Goal: Task Accomplishment & Management: Complete application form

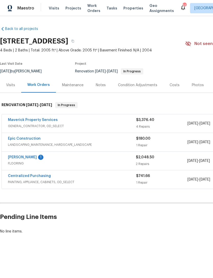
click at [36, 156] on link "Sherwin Williams" at bounding box center [22, 157] width 29 height 4
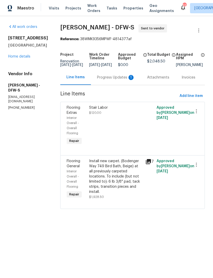
click at [115, 80] on div "Progress Updates 1" at bounding box center [116, 77] width 38 height 5
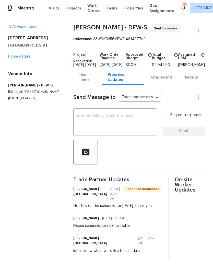
click at [29, 57] on link "Home details" at bounding box center [19, 57] width 22 height 4
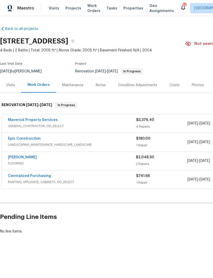
click at [34, 138] on link "Epic Construction" at bounding box center [24, 139] width 33 height 4
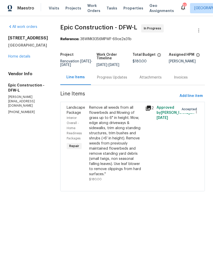
click at [112, 79] on div "Progress Updates" at bounding box center [112, 77] width 30 height 5
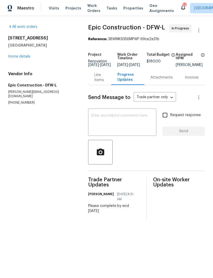
click at [22, 57] on link "Home details" at bounding box center [19, 57] width 22 height 4
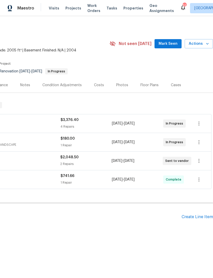
scroll to position [0, 76]
click at [203, 214] on div "Create Line Item" at bounding box center [197, 216] width 31 height 5
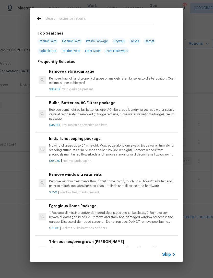
click at [123, 17] on input "text" at bounding box center [100, 19] width 108 height 8
click at [122, 17] on input "text" at bounding box center [100, 19] width 108 height 8
type input "Initial"
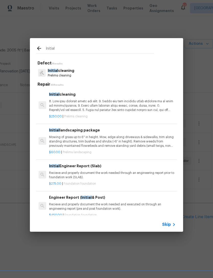
click at [66, 69] on p "Initial cleaning" at bounding box center [61, 70] width 27 height 5
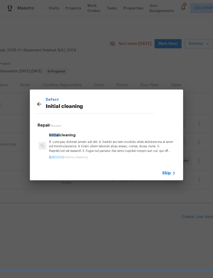
click at [81, 145] on p at bounding box center [112, 146] width 127 height 13
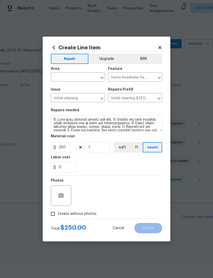
click at [75, 78] on input "text" at bounding box center [71, 78] width 40 height 8
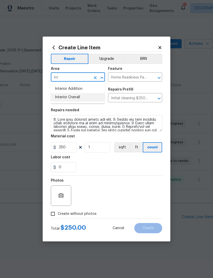
click at [93, 98] on li "Interior Overall" at bounding box center [78, 97] width 54 height 8
type input "Interior Overall"
click at [121, 178] on div "Photos" at bounding box center [106, 191] width 111 height 33
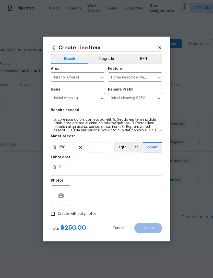
click at [88, 217] on label "Create without photos" at bounding box center [72, 214] width 49 height 10
click at [58, 217] on input "Create without photos" at bounding box center [53, 214] width 10 height 10
checkbox input "true"
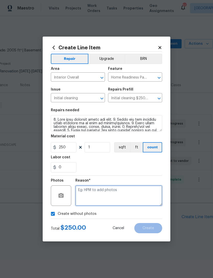
click at [120, 198] on textarea at bounding box center [118, 195] width 87 height 20
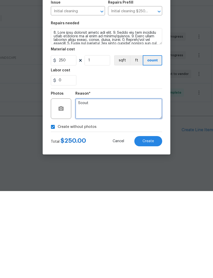
type textarea "Scout"
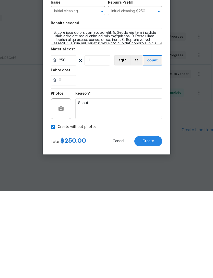
click at [151, 226] on span "Create" at bounding box center [147, 228] width 11 height 4
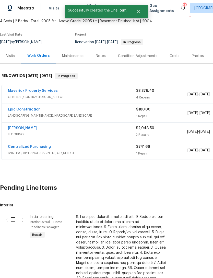
scroll to position [29, 0]
click at [15, 215] on input "checkbox" at bounding box center [15, 219] width 15 height 11
checkbox input "true"
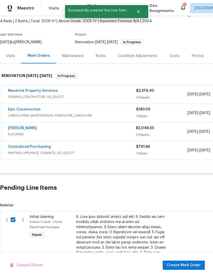
click at [192, 258] on div "Cancel (1) Item Create Work Order" at bounding box center [106, 265] width 213 height 26
click at [191, 264] on span "Create Work Order" at bounding box center [184, 265] width 34 height 6
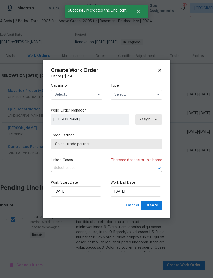
click at [83, 90] on input "text" at bounding box center [77, 94] width 52 height 10
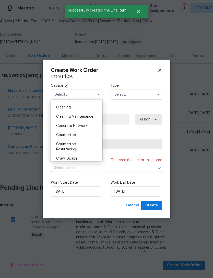
scroll to position [67, 0]
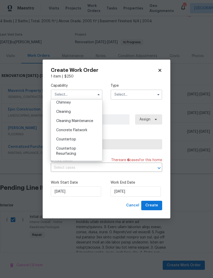
click at [86, 117] on div "Cleaning Maintenance" at bounding box center [76, 120] width 49 height 9
type input "Cleaning Maintenance"
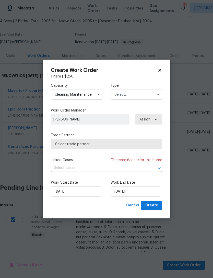
click at [86, 94] on input "Cleaning Maintenance" at bounding box center [77, 94] width 52 height 10
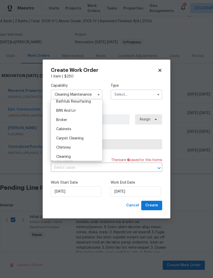
scroll to position [50, 0]
click at [153, 95] on input "text" at bounding box center [137, 94] width 52 height 10
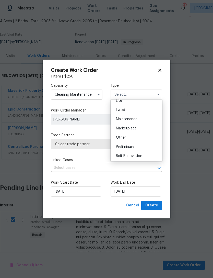
scroll to position [79, 0]
click at [145, 153] on div "Renovation" at bounding box center [136, 154] width 49 height 9
type input "Renovation"
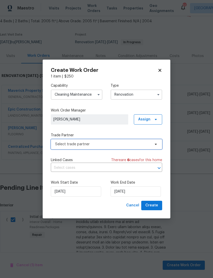
click at [105, 144] on span "Select trade partner" at bounding box center [102, 143] width 95 height 5
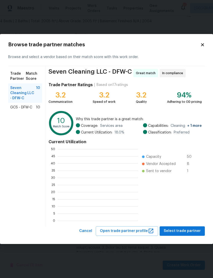
scroll to position [1, 1]
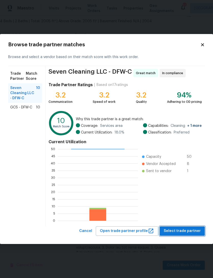
click at [191, 235] on button "Select trade partner" at bounding box center [182, 230] width 45 height 9
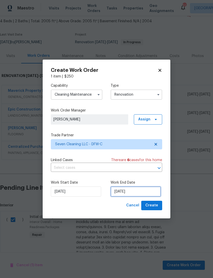
click at [149, 194] on input "[DATE]" at bounding box center [136, 191] width 50 height 10
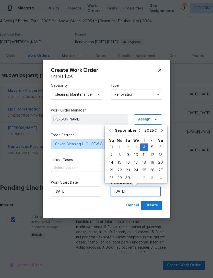
scroll to position [9, 0]
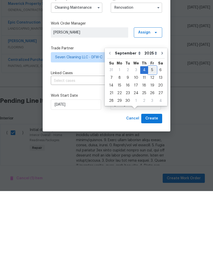
click at [150, 153] on div "5" at bounding box center [152, 156] width 8 height 7
type input "9/5/2025"
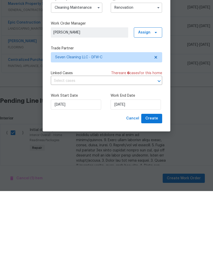
scroll to position [16, 0]
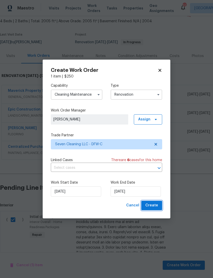
click at [160, 208] on button "Create" at bounding box center [151, 204] width 21 height 9
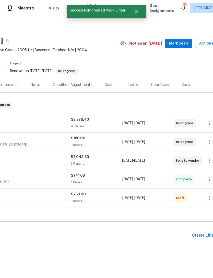
scroll to position [0, 65]
click at [207, 195] on icon "button" at bounding box center [210, 198] width 6 height 6
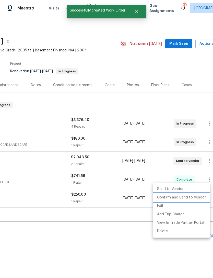
click at [197, 199] on li "Confirm and Send to Vendor" at bounding box center [181, 197] width 57 height 8
click at [83, 241] on div at bounding box center [106, 139] width 213 height 278
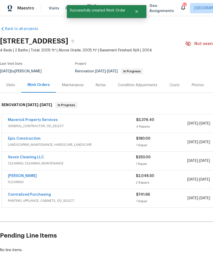
scroll to position [0, 0]
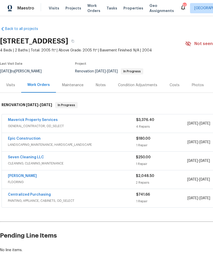
click at [31, 155] on link "Seven Cleaning LLC" at bounding box center [26, 157] width 36 height 4
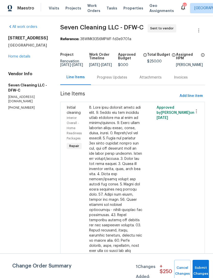
click at [116, 80] on div "Progress Updates" at bounding box center [112, 77] width 30 height 5
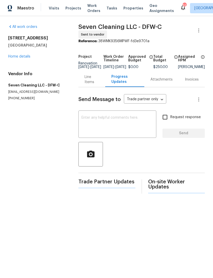
click at [139, 125] on textarea at bounding box center [117, 125] width 72 height 18
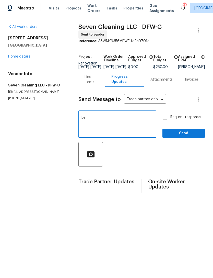
type textarea "L"
type textarea "Please schedule for tomorrow"
click at [185, 138] on button "Send" at bounding box center [183, 132] width 42 height 9
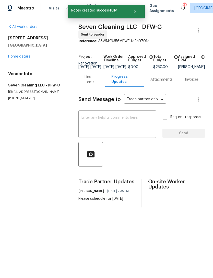
click at [27, 58] on link "Home details" at bounding box center [19, 57] width 22 height 4
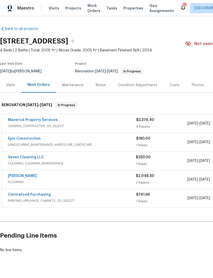
click at [100, 87] on div "Notes" at bounding box center [101, 84] width 10 height 5
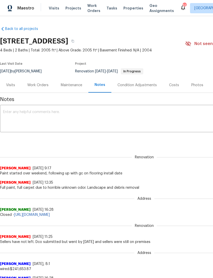
click at [143, 121] on textarea at bounding box center [144, 119] width 282 height 18
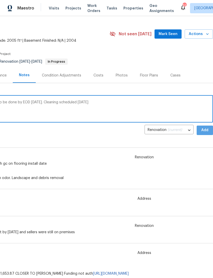
type textarea "Flooring install today, landscape request to be done by EOD today. Cleaning sch…"
click at [206, 129] on span "Add" at bounding box center [205, 130] width 8 height 6
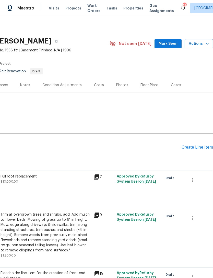
scroll to position [0, 76]
click at [202, 149] on div "Create Line Item" at bounding box center [197, 147] width 31 height 5
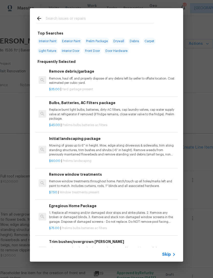
click at [115, 23] on input "text" at bounding box center [100, 19] width 108 height 8
type input "Lock"
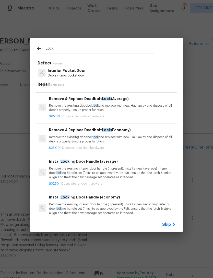
scroll to position [31, 0]
click at [99, 135] on span "lock" at bounding box center [96, 136] width 6 height 3
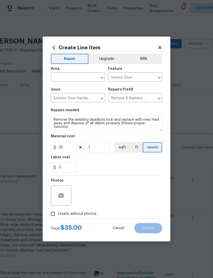
click at [78, 79] on input "text" at bounding box center [71, 78] width 40 height 8
type input "w"
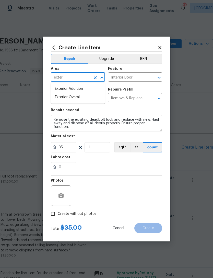
click at [87, 96] on li "Exterior Overall" at bounding box center [78, 97] width 54 height 8
type input "Exterior Overall"
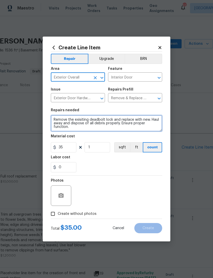
click at [91, 121] on textarea "Remove the exisiting deadbolt lock and replace with new. Haul away and dispose …" at bounding box center [106, 123] width 111 height 16
click at [98, 123] on textarea "Remove the exisiting deadbolt lock and replace with new. Haul away and dispose …" at bounding box center [106, 123] width 111 height 16
click at [100, 125] on textarea "Remove the exisiting deadbolt lock and replace with new. Haul away and dispose …" at bounding box center [106, 123] width 111 height 16
type textarea "B"
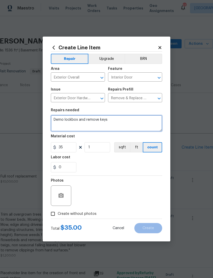
type textarea "Demo lockbox and remove keys"
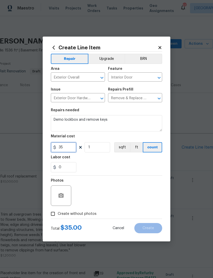
click at [70, 149] on input "35" at bounding box center [64, 147] width 26 height 10
type input "75"
click at [122, 179] on div "Photos" at bounding box center [106, 191] width 111 height 33
click at [92, 214] on span "Create without photos" at bounding box center [77, 213] width 39 height 5
click at [58, 214] on input "Create without photos" at bounding box center [53, 214] width 10 height 10
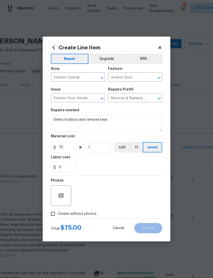
checkbox input "true"
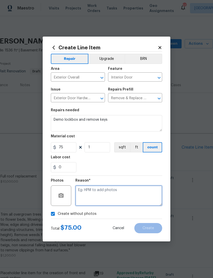
click at [117, 196] on textarea at bounding box center [118, 195] width 87 height 20
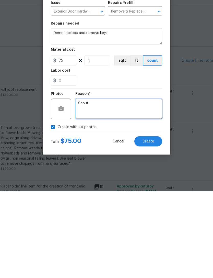
type textarea "Scout"
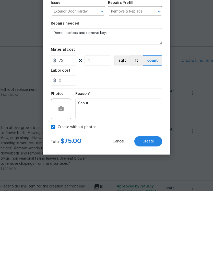
click at [158, 223] on button "Create" at bounding box center [148, 228] width 28 height 10
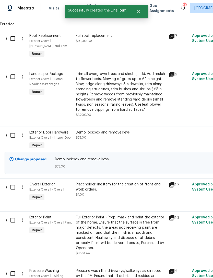
scroll to position [141, 0]
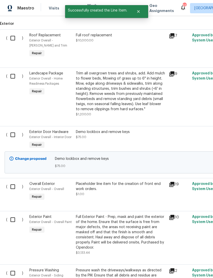
click at [15, 129] on input "checkbox" at bounding box center [14, 134] width 15 height 11
checkbox input "true"
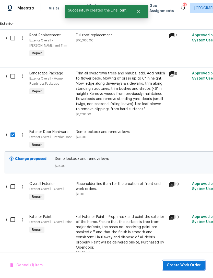
click at [188, 262] on span "Create Work Order" at bounding box center [184, 265] width 34 height 6
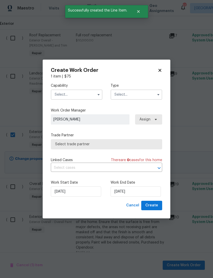
click at [96, 95] on button "button" at bounding box center [99, 94] width 6 height 6
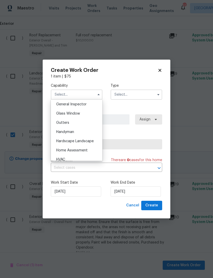
scroll to position [256, 0]
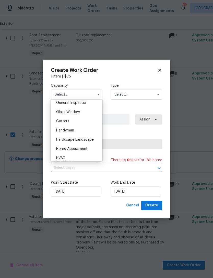
click at [82, 133] on div "Handyman" at bounding box center [76, 130] width 49 height 9
type input "Handyman"
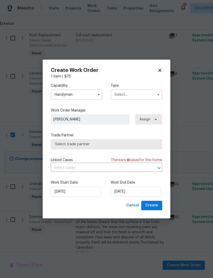
click at [138, 98] on input "text" at bounding box center [137, 94] width 52 height 10
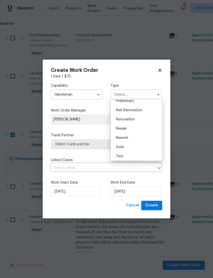
scroll to position [114, 0]
click at [139, 110] on span "Reit Renovation" at bounding box center [129, 111] width 26 height 4
type input "Reit Renovation"
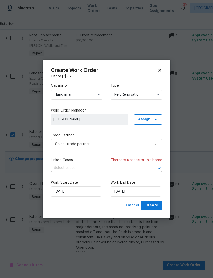
scroll to position [0, 0]
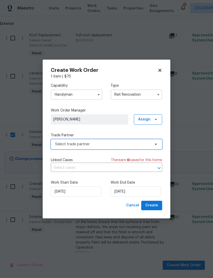
click at [133, 145] on span "Select trade partner" at bounding box center [102, 143] width 95 height 5
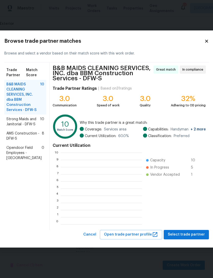
scroll to position [72, 81]
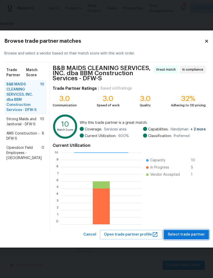
click at [184, 234] on span "Select trade partner" at bounding box center [186, 234] width 37 height 6
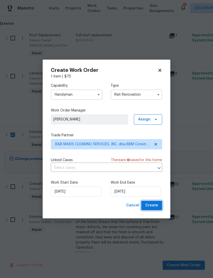
click at [157, 206] on span "Create" at bounding box center [151, 205] width 13 height 6
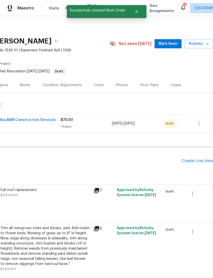
scroll to position [0, 76]
click at [198, 120] on icon "button" at bounding box center [199, 123] width 6 height 6
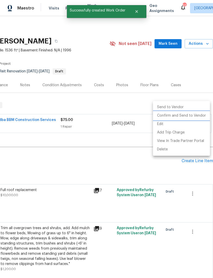
click at [198, 116] on li "Confirm and Send to Vendor" at bounding box center [181, 115] width 57 height 8
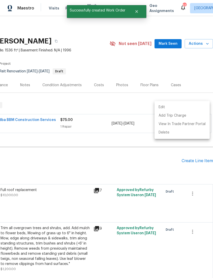
click at [109, 149] on div at bounding box center [106, 139] width 213 height 278
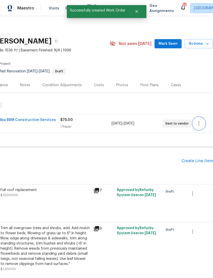
scroll to position [4, 0]
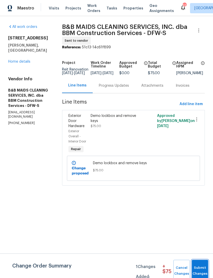
click at [201, 268] on span "Submit Changes" at bounding box center [199, 271] width 11 height 12
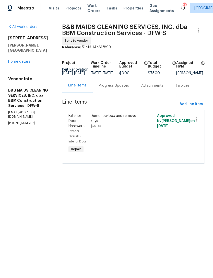
click at [127, 88] on div "Progress Updates" at bounding box center [114, 85] width 30 height 5
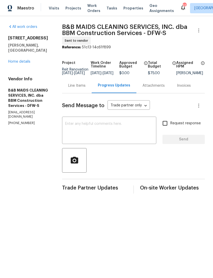
click at [145, 136] on textarea at bounding box center [109, 131] width 88 height 18
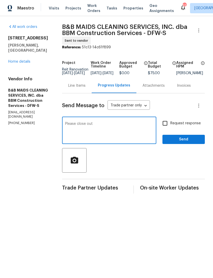
type textarea "Please close out"
click at [185, 142] on span "Send" at bounding box center [183, 139] width 34 height 6
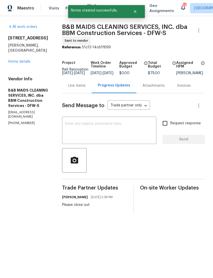
click at [24, 60] on link "Home details" at bounding box center [19, 62] width 22 height 4
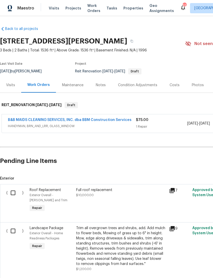
click at [56, 10] on span "Visits" at bounding box center [54, 8] width 10 height 5
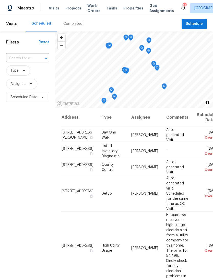
click at [30, 57] on input "text" at bounding box center [20, 58] width 29 height 8
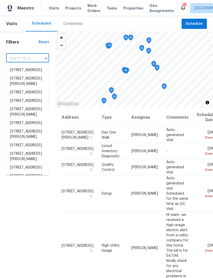
click at [73, 24] on div "Completed" at bounding box center [72, 23] width 19 height 5
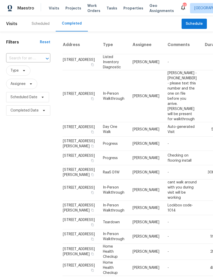
click at [44, 60] on icon "Open" at bounding box center [47, 58] width 6 height 6
type input "5450"
click at [40, 74] on li "[STREET_ADDRESS]" at bounding box center [27, 70] width 43 height 8
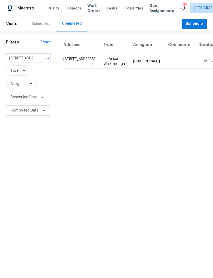
click at [99, 68] on td "In-Person Walkthrough" at bounding box center [114, 61] width 30 height 14
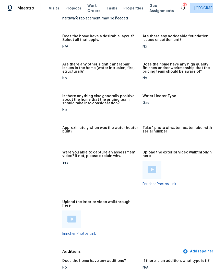
scroll to position [868, 0]
click at [70, 210] on div at bounding box center [71, 219] width 19 height 18
click at [77, 232] on link "Enricher Photos Link" at bounding box center [79, 234] width 34 height 4
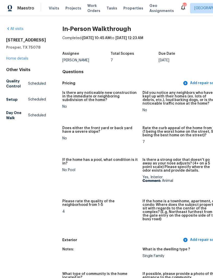
scroll to position [0, 0]
click at [18, 74] on div "All visits [STREET_ADDRESS][PERSON_NAME] Home details Other Visits Quality Cont…" at bounding box center [26, 74] width 40 height 96
click at [24, 60] on link "Home details" at bounding box center [17, 59] width 22 height 4
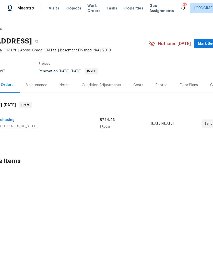
scroll to position [0, 66]
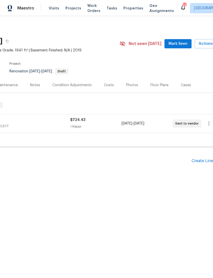
click at [204, 162] on div "Create Line Item" at bounding box center [207, 160] width 31 height 5
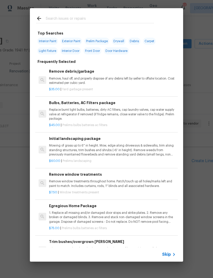
click at [121, 21] on input "text" at bounding box center [100, 19] width 108 height 8
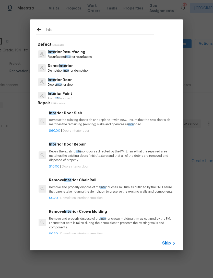
type input "Inte"
click at [83, 100] on div "Defect 18 Results Inte rior Resurfacing Resurfacing inte rior resurfacing Demo …" at bounding box center [106, 138] width 141 height 192
click at [61, 96] on p "Paint inte rior paint" at bounding box center [60, 98] width 25 height 4
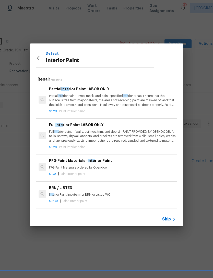
click at [114, 101] on p "Partial Inte rior paint - Prep, mask, and paint specified inte rior areas. Ensu…" at bounding box center [112, 100] width 127 height 13
